Goal: Obtain resource: Download file/media

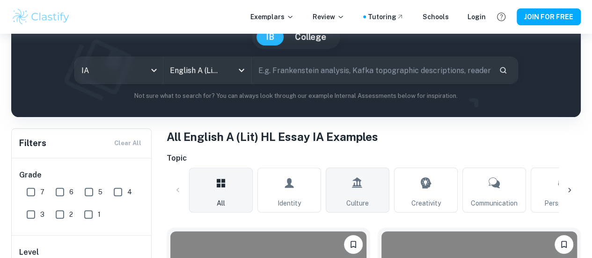
scroll to position [187, 0]
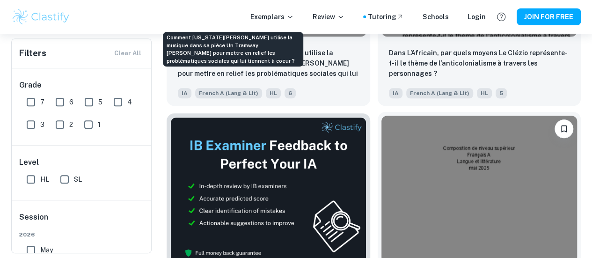
scroll to position [361, 0]
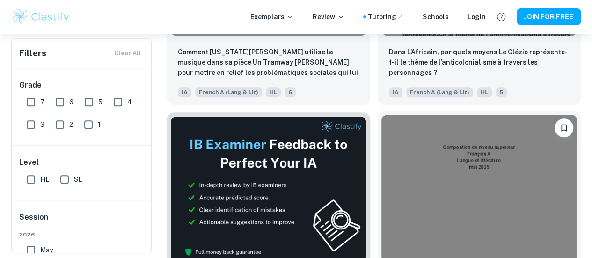
click at [381, 138] on img at bounding box center [479, 188] width 196 height 147
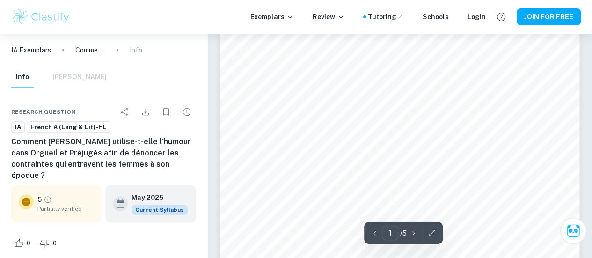
scroll to position [187, 0]
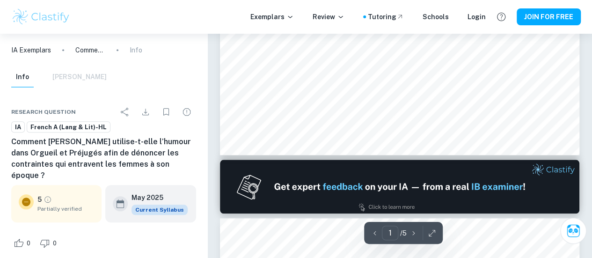
type input "2"
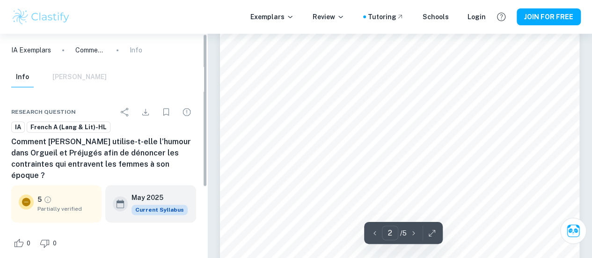
scroll to position [609, 0]
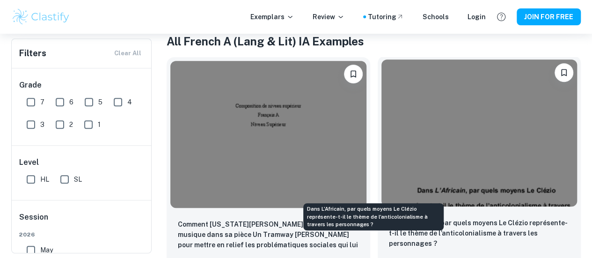
scroll to position [174, 0]
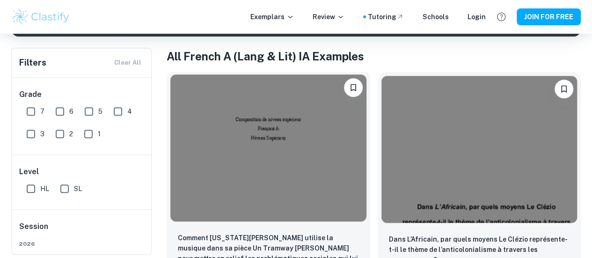
click at [211, 117] on img at bounding box center [268, 147] width 196 height 147
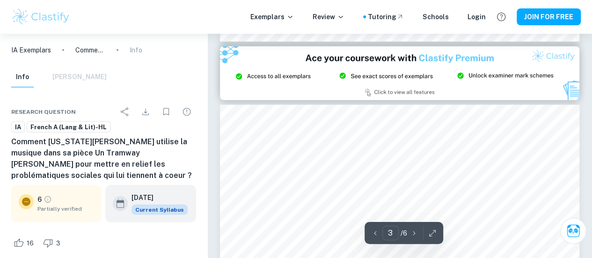
scroll to position [1066, 0]
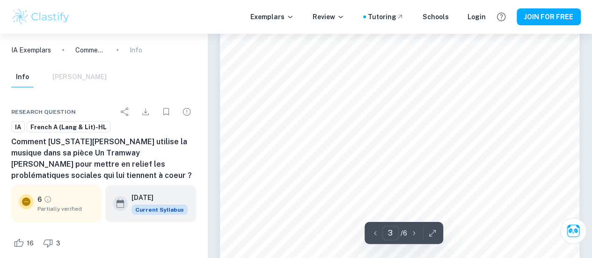
type input "2"
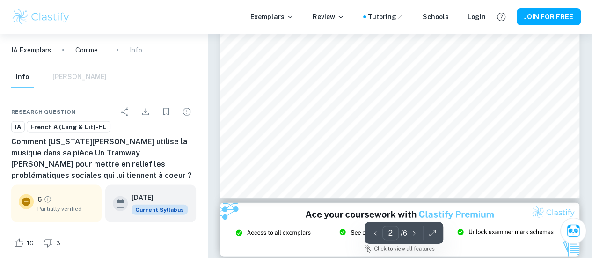
scroll to position [832, 0]
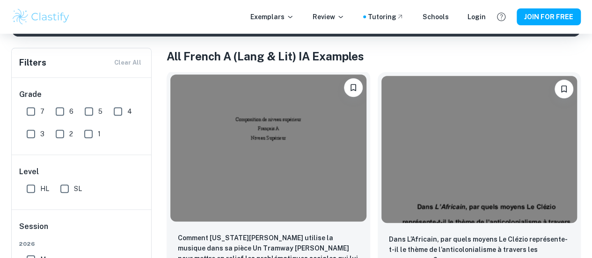
scroll to position [268, 0]
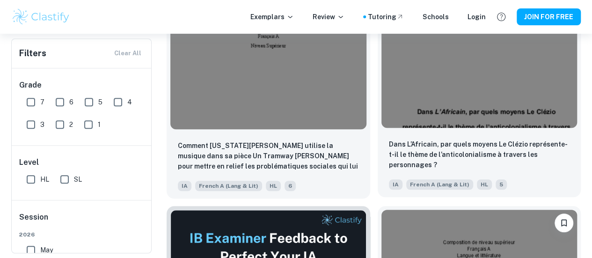
click at [381, 52] on img at bounding box center [479, 54] width 196 height 147
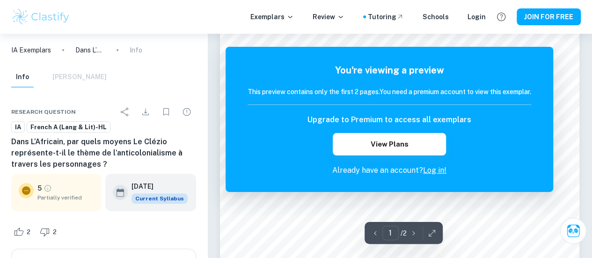
scroll to position [47, 0]
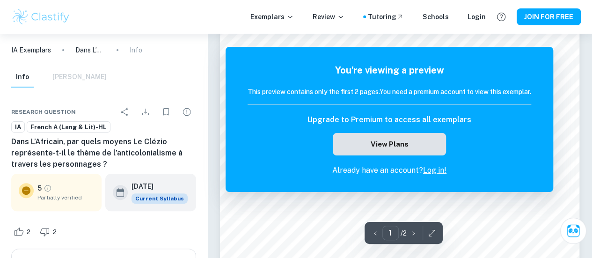
click at [417, 142] on button "View Plans" at bounding box center [389, 144] width 113 height 22
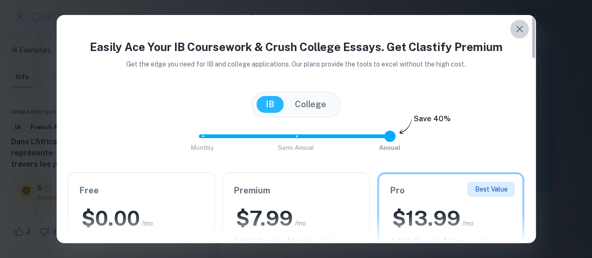
click at [514, 27] on icon "button" at bounding box center [519, 28] width 11 height 11
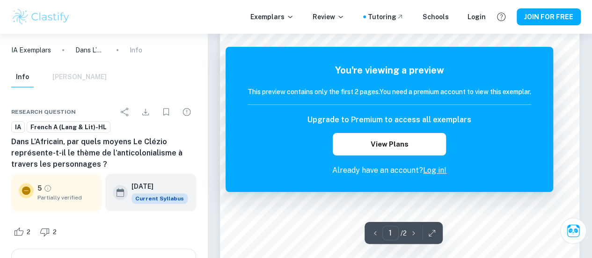
scroll to position [234, 0]
click at [531, 119] on div "Upgrade to Premium to access all exemplars View Plans" at bounding box center [390, 134] width 284 height 41
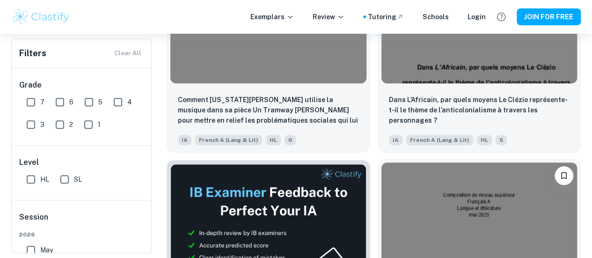
scroll to position [315, 0]
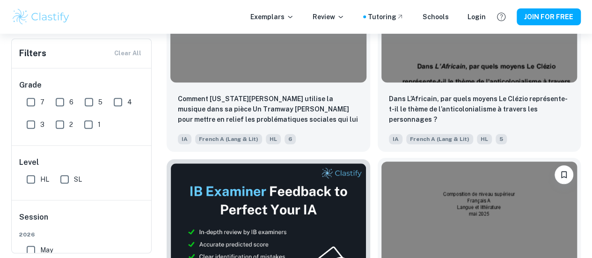
click at [381, 173] on img at bounding box center [479, 234] width 196 height 147
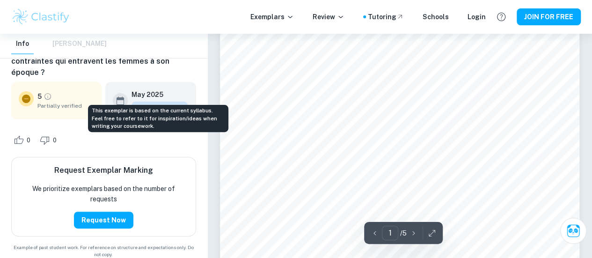
scroll to position [47, 0]
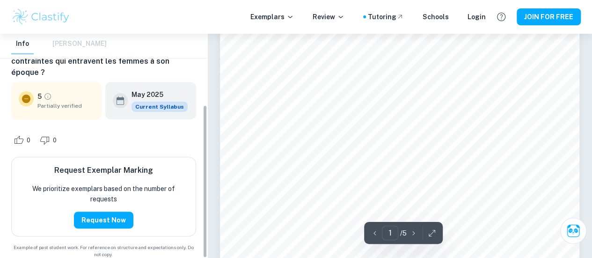
click at [66, 44] on div "Info [PERSON_NAME]" at bounding box center [58, 44] width 95 height 21
type input "1"
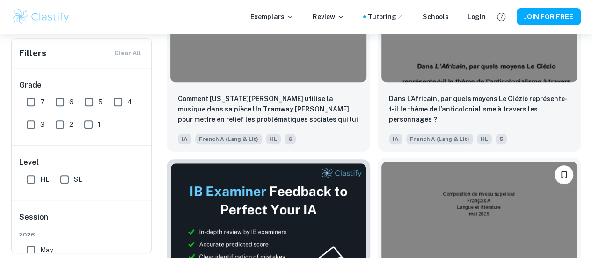
scroll to position [361, 0]
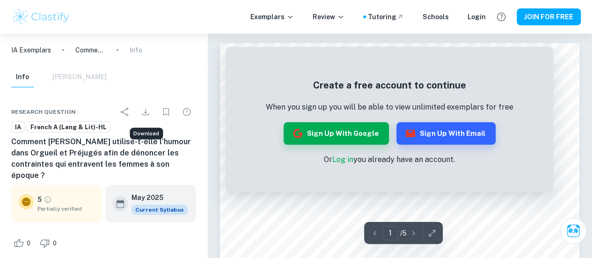
click at [147, 113] on icon "Download" at bounding box center [145, 111] width 11 height 11
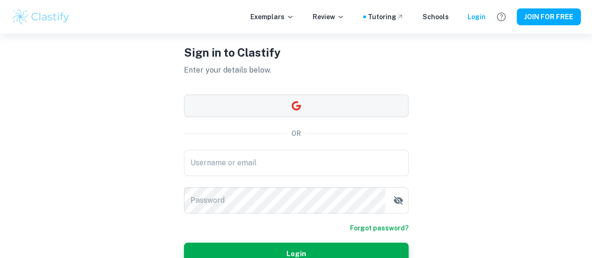
scroll to position [47, 0]
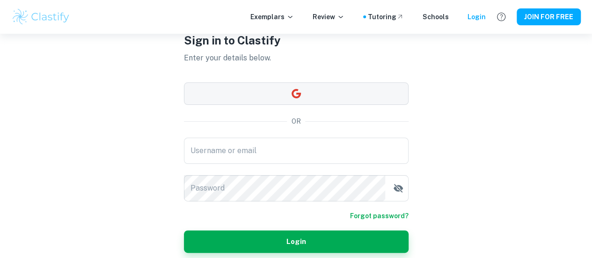
click at [297, 87] on button "button" at bounding box center [296, 93] width 225 height 22
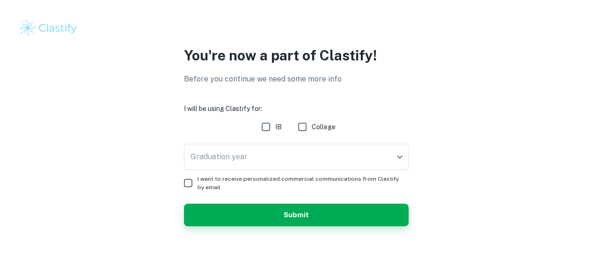
click at [268, 129] on input "IB" at bounding box center [266, 126] width 19 height 19
checkbox input "true"
click at [352, 150] on body "We value your privacy We use cookies to enhance your browsing experience, serve…" at bounding box center [296, 129] width 592 height 258
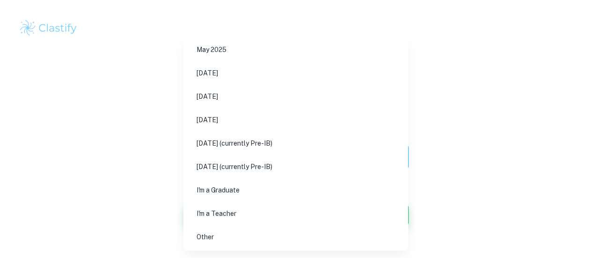
scroll to position [3, 0]
click at [278, 203] on li "I'm a Teacher" at bounding box center [299, 213] width 224 height 22
type input "Teacher"
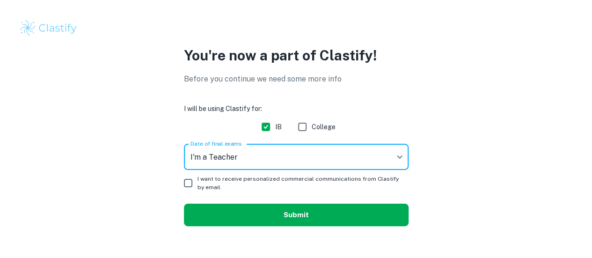
click at [273, 207] on button "Submit" at bounding box center [296, 215] width 225 height 22
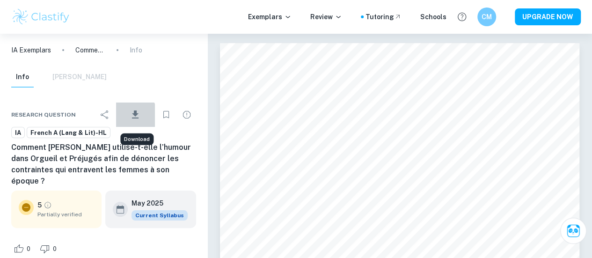
click at [136, 116] on icon "Download" at bounding box center [135, 114] width 7 height 8
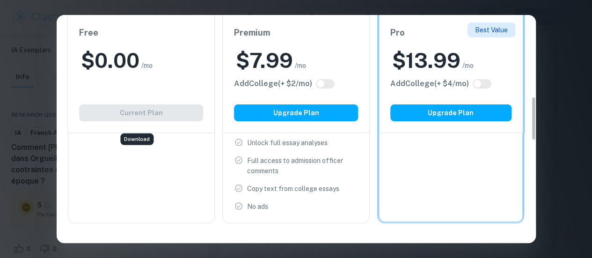
scroll to position [328, 0]
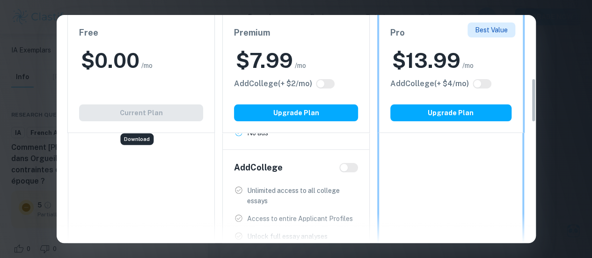
click at [553, 59] on div "Easily Ace Your IB Coursework & Crush College Essays. Get Clastify Premium Get …" at bounding box center [296, 129] width 592 height 258
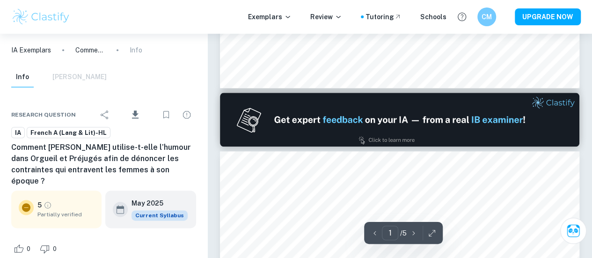
type input "2"
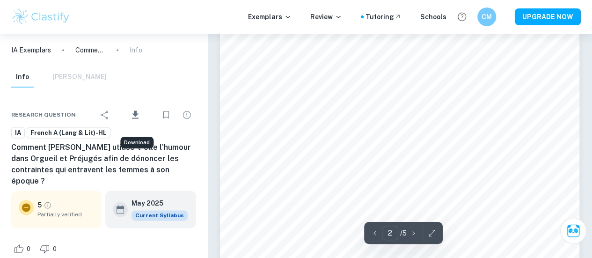
scroll to position [609, 0]
